Goal: Book appointment/travel/reservation

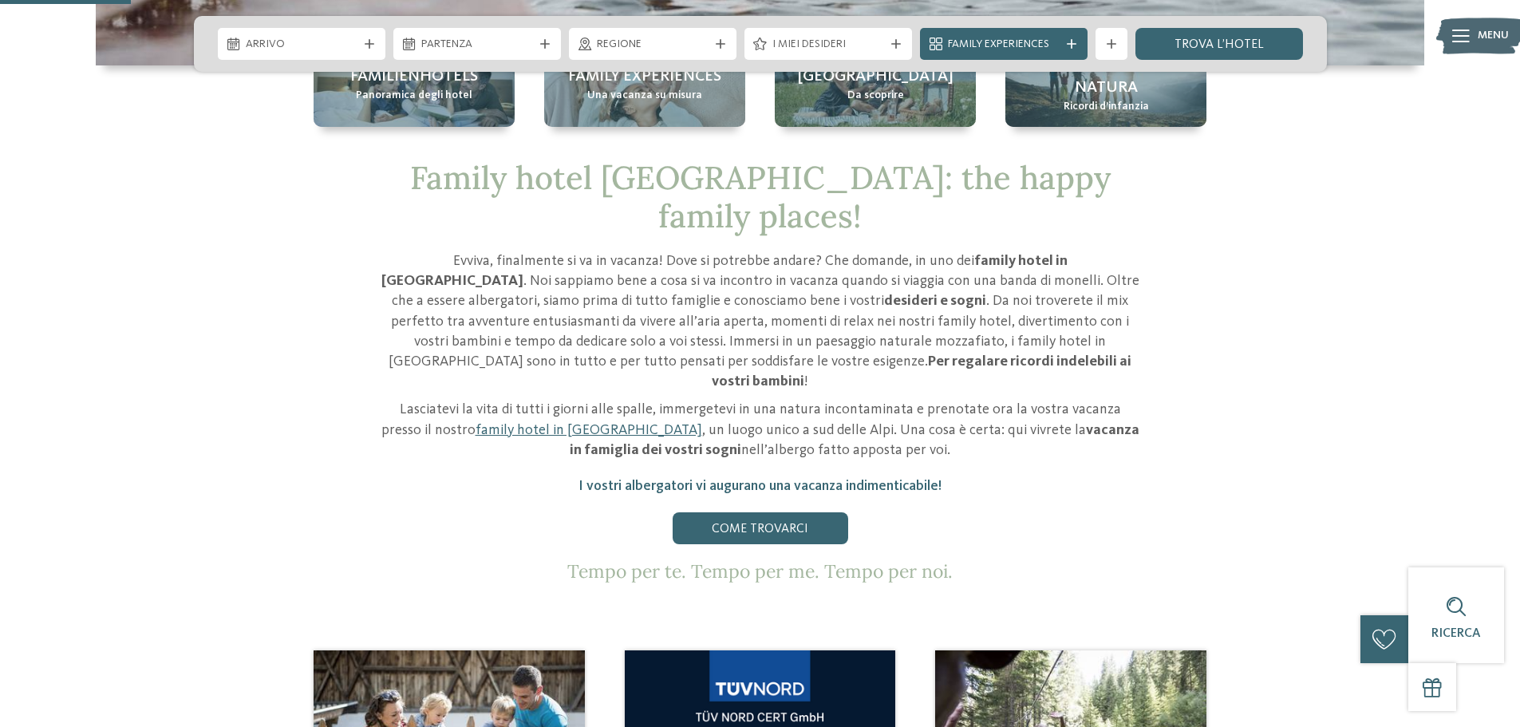
scroll to position [638, 0]
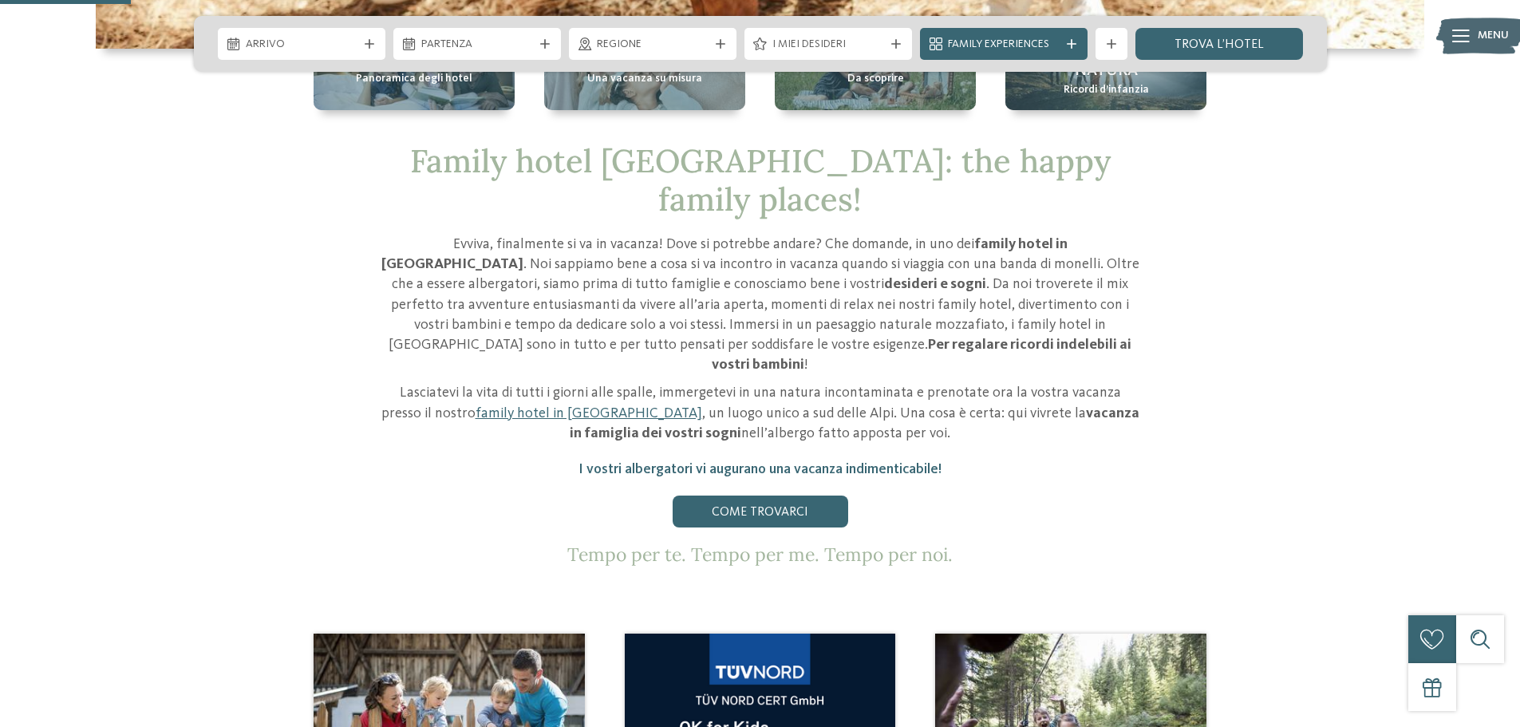
drag, startPoint x: 782, startPoint y: 246, endPoint x: 1152, endPoint y: 366, distance: 388.4
click at [1152, 366] on div "Family hotel [GEOGRAPHIC_DATA]: the happy family places! [PERSON_NAME], finalme…" at bounding box center [760, 354] width 1085 height 424
click at [1097, 397] on div "Evviva, finalmente si va in vacanza! Dove si potrebbe andare? Che domande, in u…" at bounding box center [760, 400] width 758 height 331
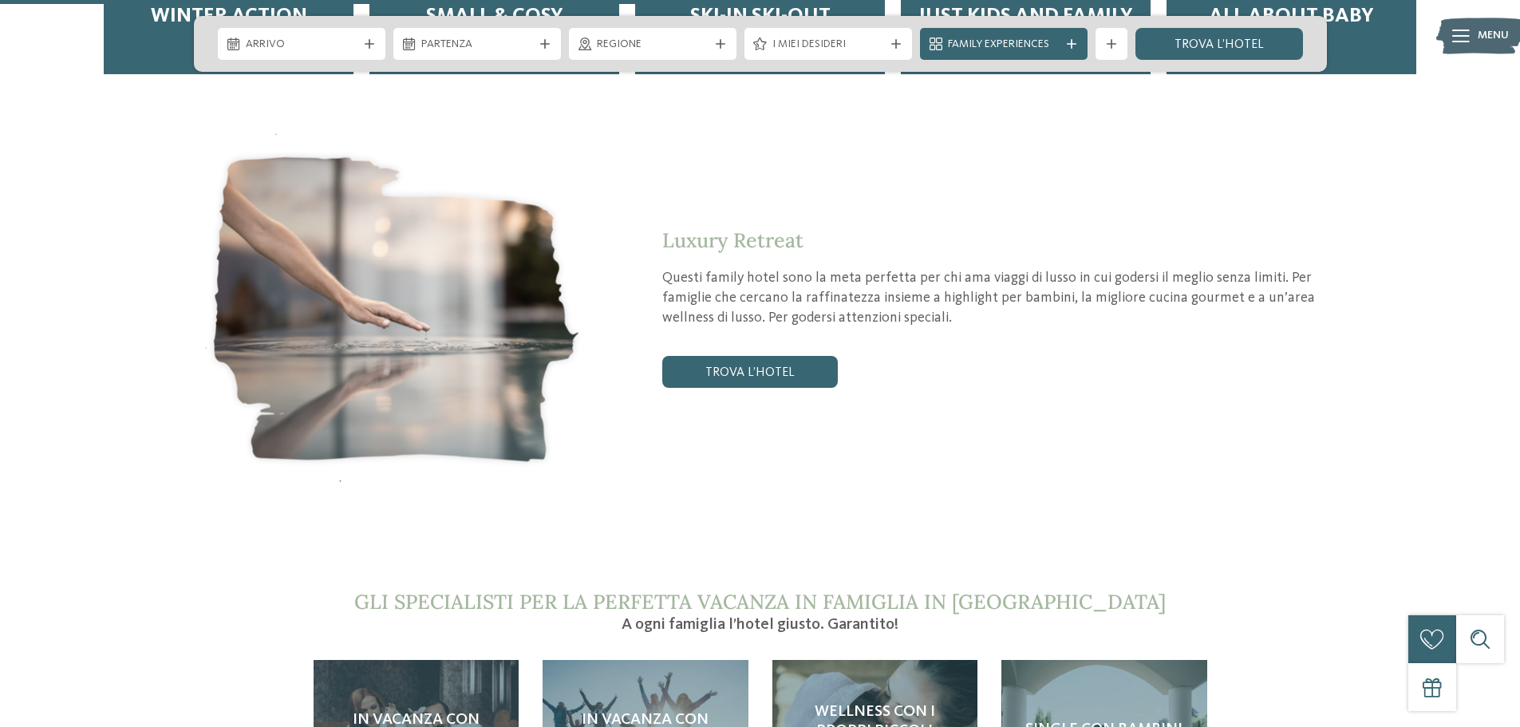
scroll to position [2953, 0]
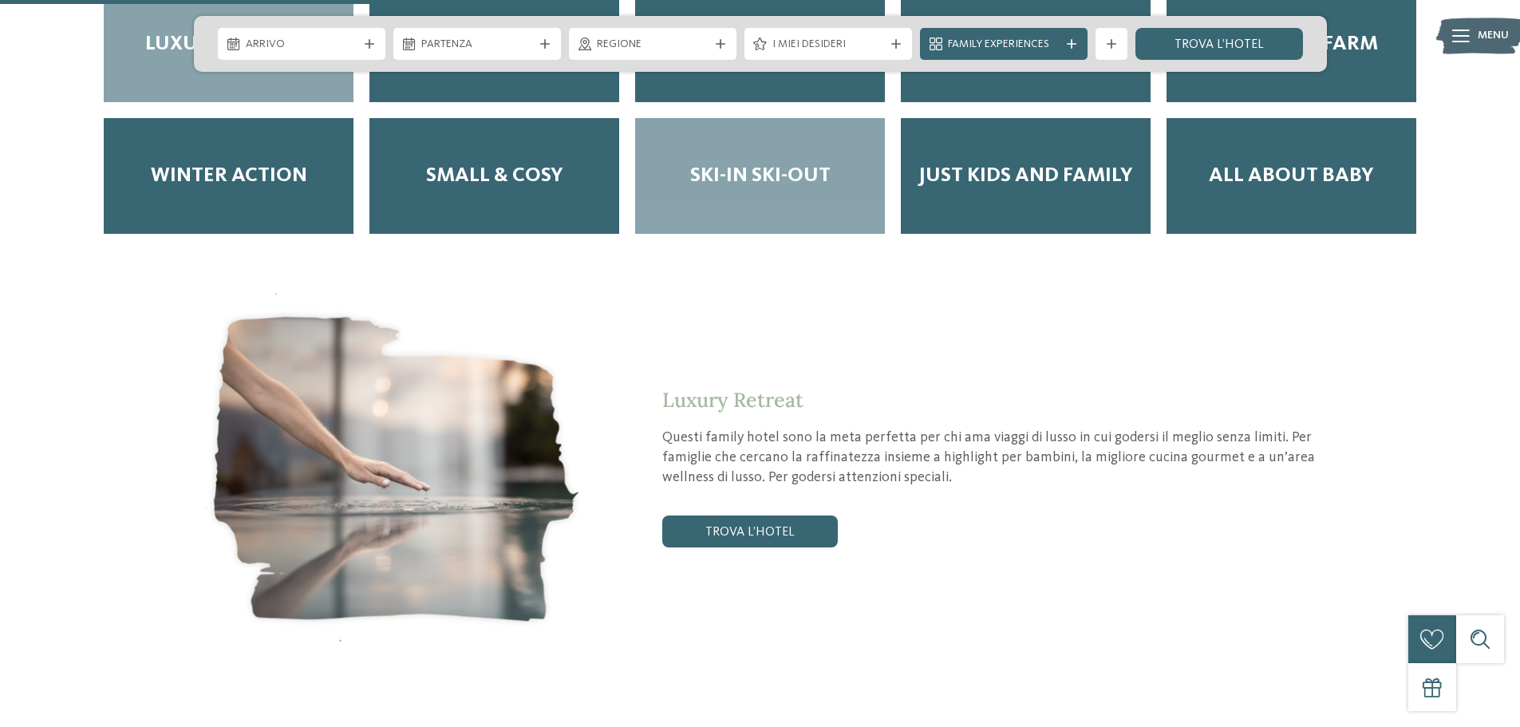
click at [755, 164] on span "Ski-in ski-out" at bounding box center [760, 176] width 140 height 25
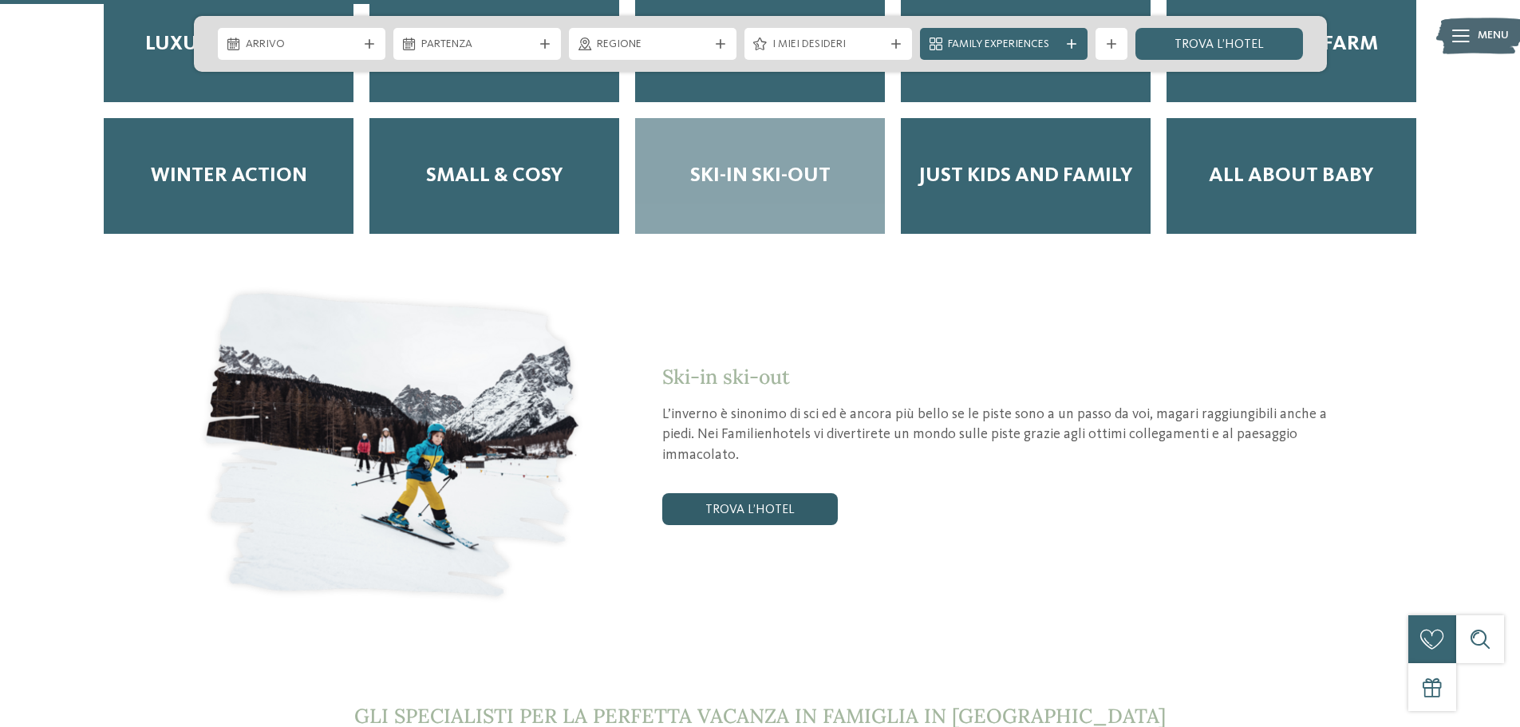
click at [787, 493] on link "trova l’hotel" at bounding box center [750, 509] width 176 height 32
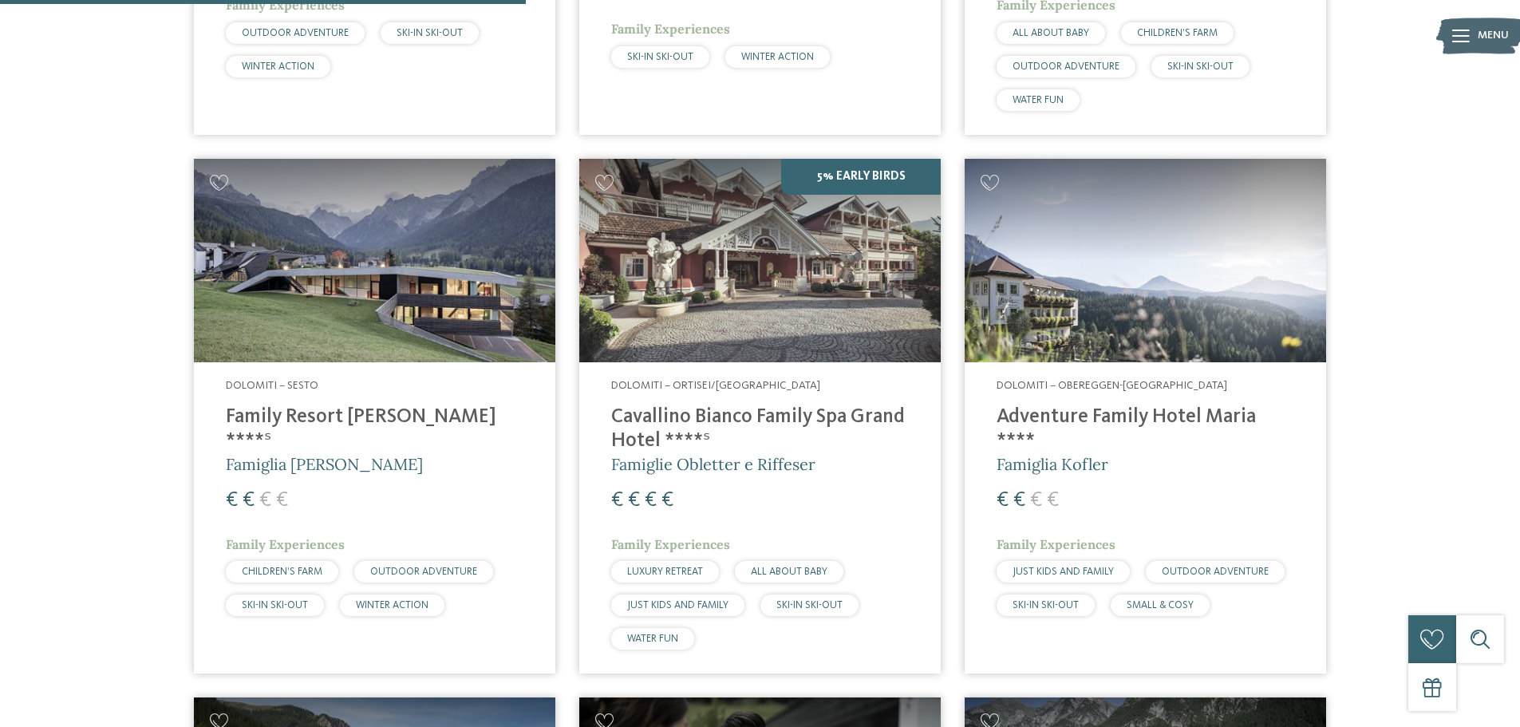
scroll to position [1002, 0]
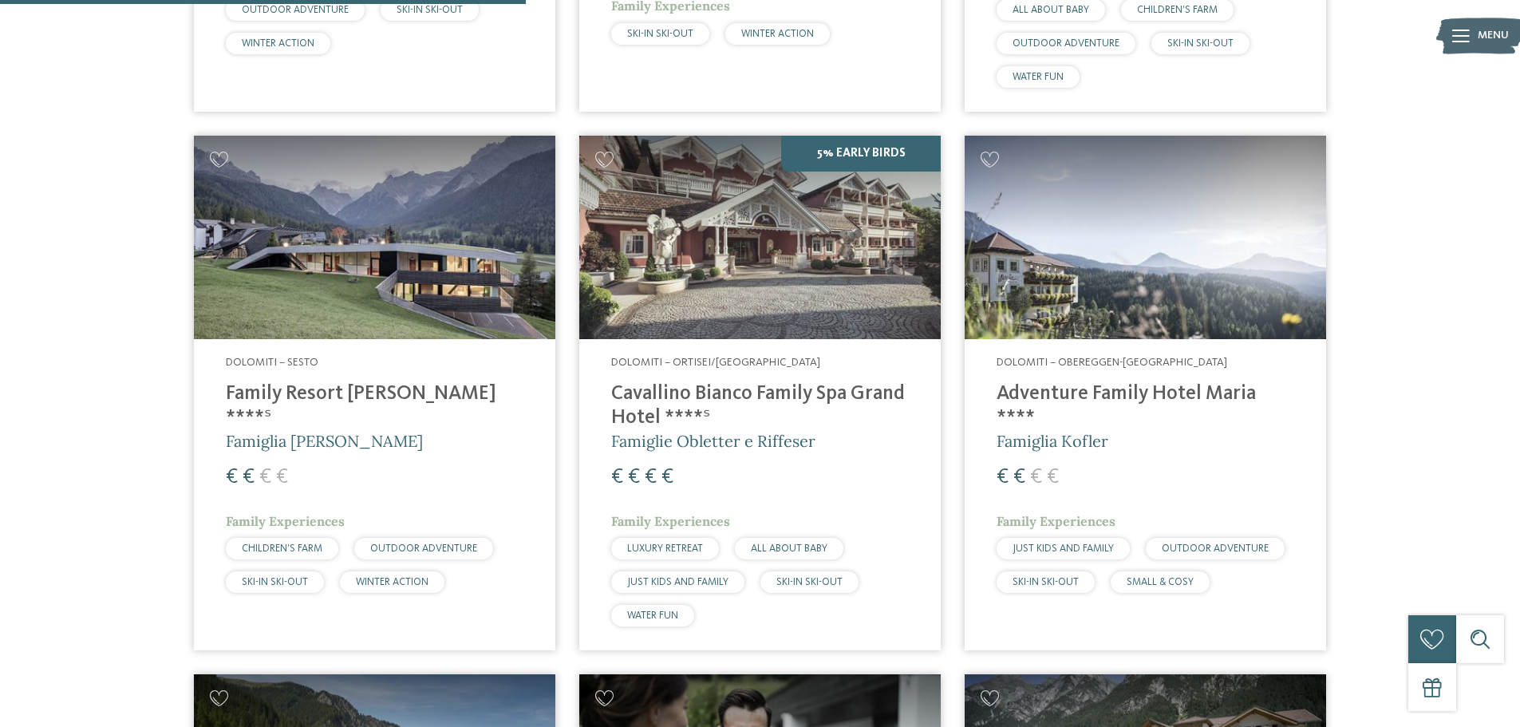
click at [766, 394] on h4 "Cavallino Bianco Family Spa Grand Hotel ****ˢ" at bounding box center [760, 406] width 298 height 48
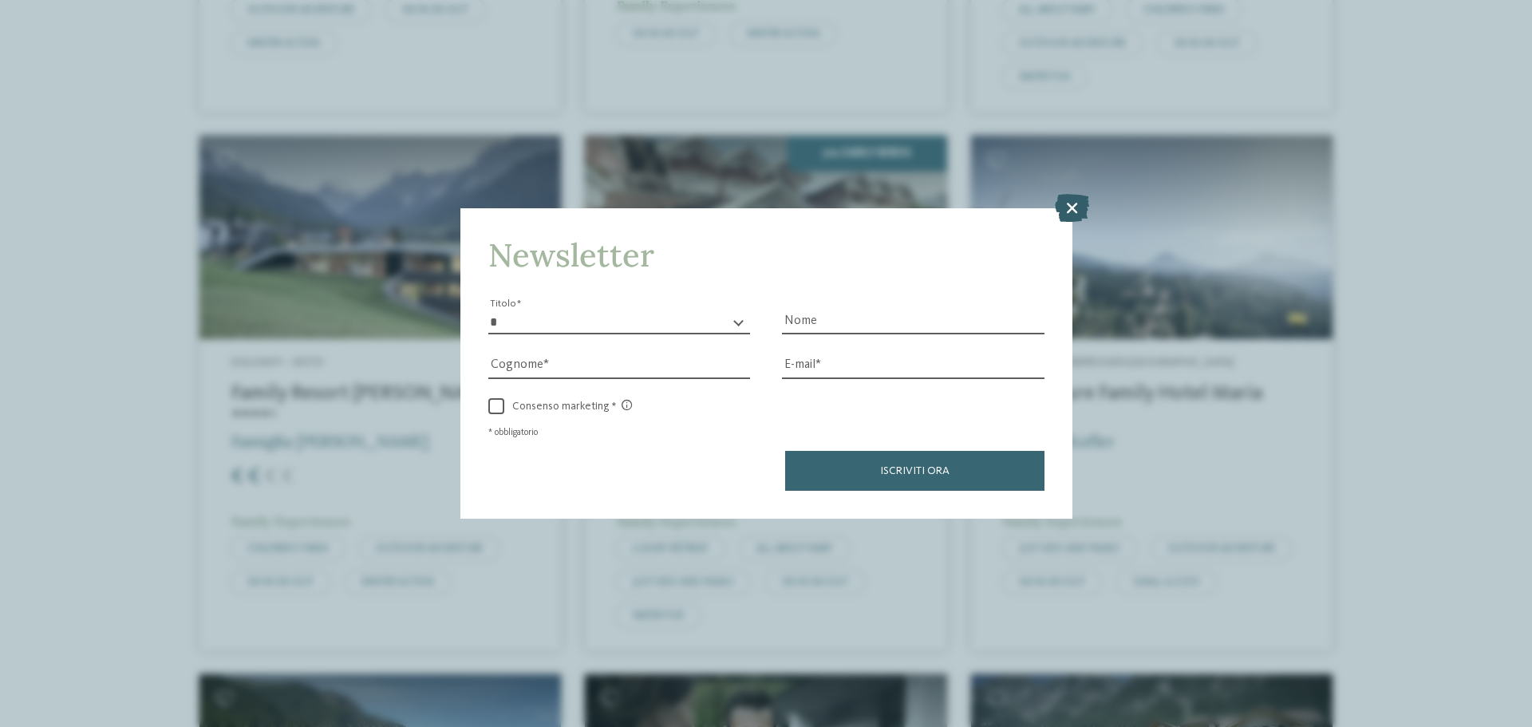
click at [1073, 203] on icon at bounding box center [1072, 208] width 34 height 28
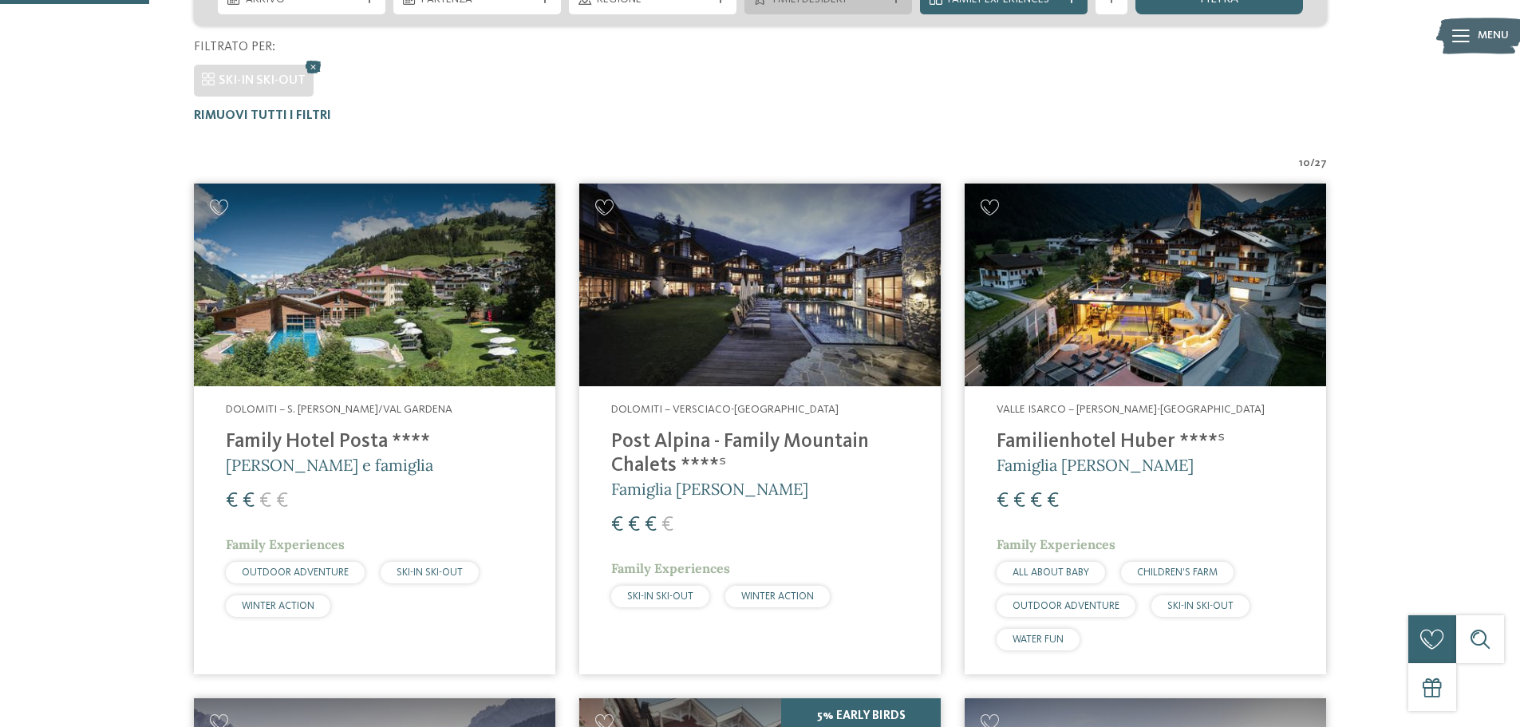
scroll to position [284, 0]
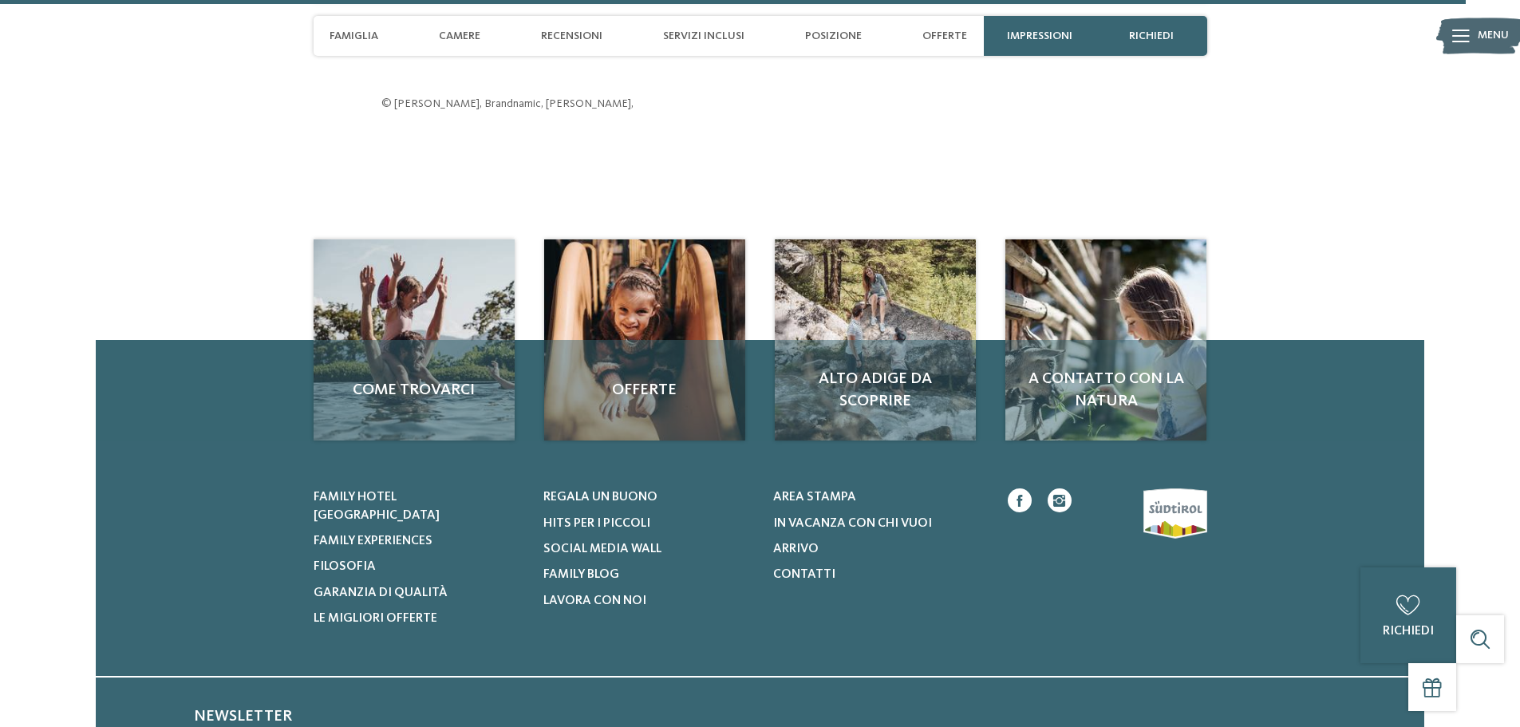
scroll to position [5427, 0]
